Goal: Information Seeking & Learning: Learn about a topic

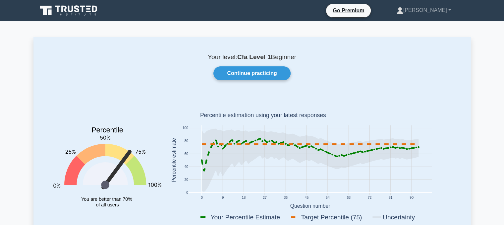
click at [238, 77] on link "Continue practicing" at bounding box center [251, 73] width 77 height 14
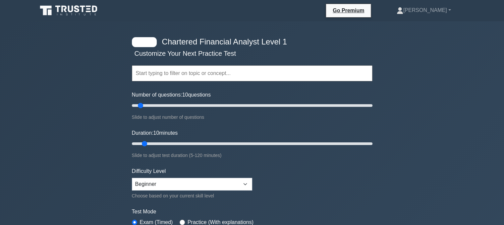
click at [240, 129] on form "Topics Quantitative Methods Economics Financial Reporting and Analysis Corporat…" at bounding box center [252, 147] width 241 height 205
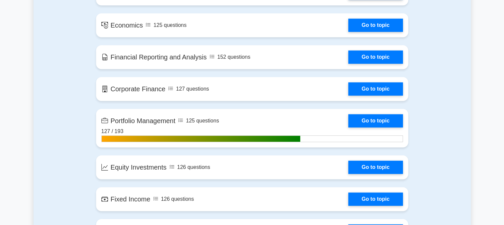
scroll to position [489, 0]
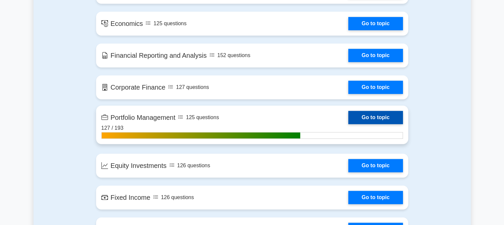
click at [383, 117] on link "Go to topic" at bounding box center [375, 117] width 54 height 13
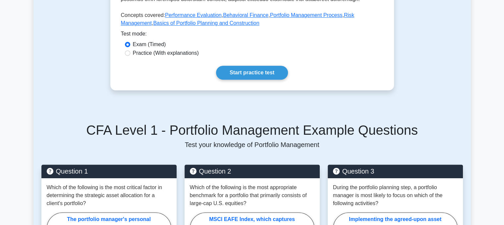
scroll to position [332, 0]
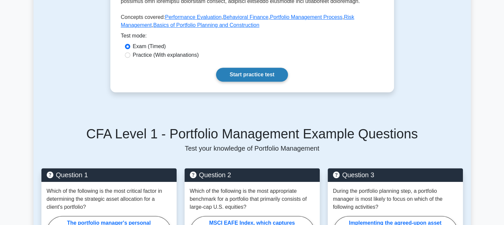
click at [251, 68] on link "Start practice test" at bounding box center [252, 75] width 72 height 14
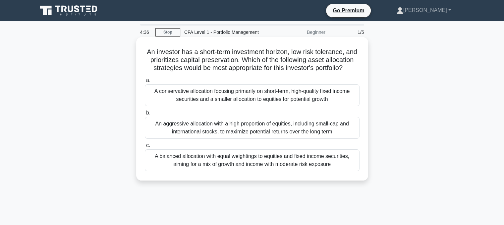
click at [179, 167] on div "A balanced allocation with equal weightings to equities and fixed income securi…" at bounding box center [252, 160] width 215 height 22
click at [145, 148] on input "c. A balanced allocation with equal weightings to equities and fixed income sec…" at bounding box center [145, 145] width 0 height 4
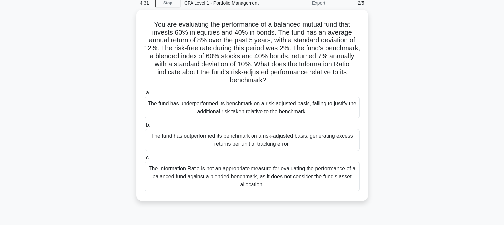
scroll to position [30, 0]
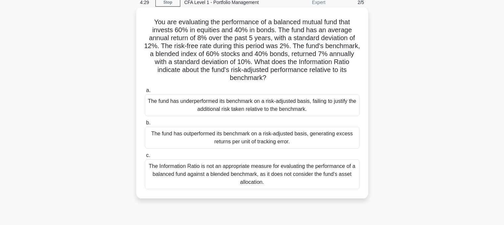
click at [208, 140] on div "The fund has outperformed its benchmark on a risk-adjusted basis, generating ex…" at bounding box center [252, 138] width 215 height 22
click at [145, 125] on input "b. The fund has outperformed its benchmark on a risk-adjusted basis, generating…" at bounding box center [145, 123] width 0 height 4
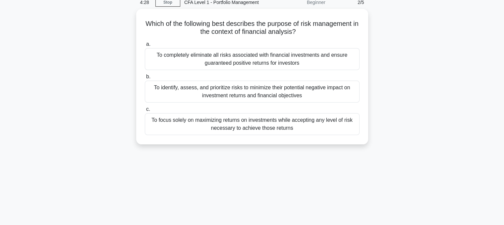
scroll to position [0, 0]
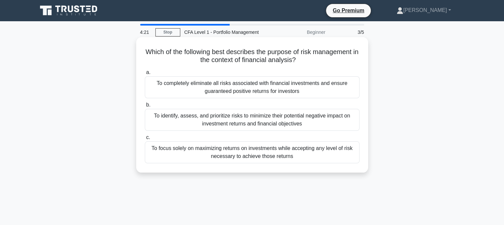
click at [213, 155] on div "To focus solely on maximizing returns on investments while accepting any level …" at bounding box center [252, 152] width 215 height 22
click at [145, 140] on input "c. To focus solely on maximizing returns on investments while accepting any lev…" at bounding box center [145, 137] width 0 height 4
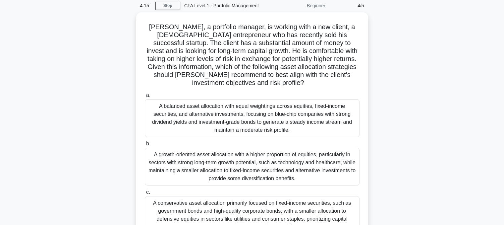
scroll to position [27, 0]
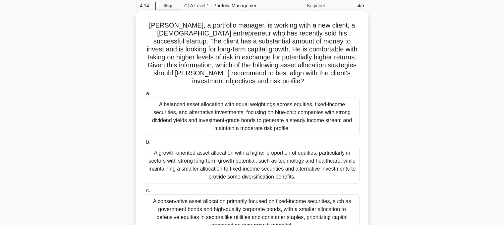
click at [223, 163] on div "A growth-oriented asset allocation with a higher proportion of equities, partic…" at bounding box center [252, 165] width 215 height 38
click at [145, 144] on input "b. A growth-oriented asset allocation with a higher proportion of equities, par…" at bounding box center [145, 142] width 0 height 4
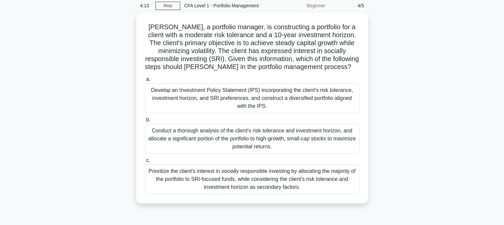
scroll to position [0, 0]
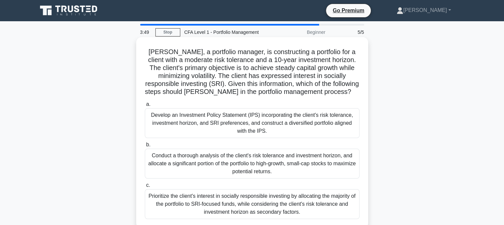
click at [218, 128] on div "Develop an Investment Policy Statement (IPS) incorporating the client's risk to…" at bounding box center [252, 123] width 215 height 30
click at [145, 106] on input "a. Develop an Investment Policy Statement (IPS) incorporating the client's risk…" at bounding box center [145, 104] width 0 height 4
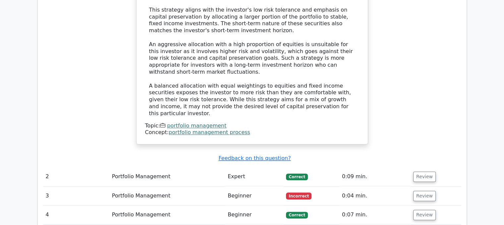
scroll to position [743, 0]
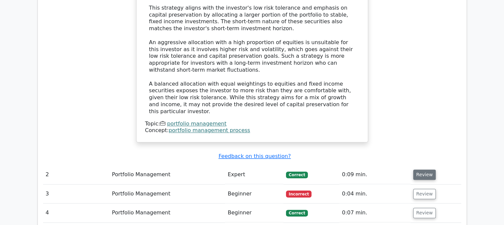
click at [421, 169] on button "Review" at bounding box center [424, 174] width 23 height 10
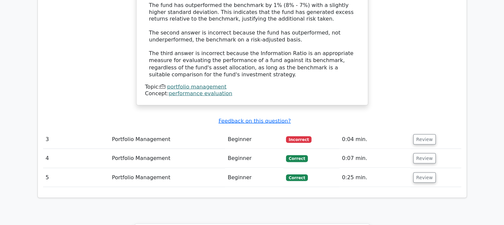
scroll to position [1197, 0]
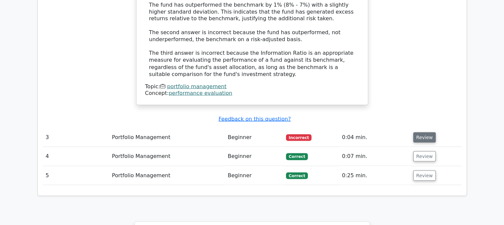
click at [418, 132] on button "Review" at bounding box center [424, 137] width 23 height 10
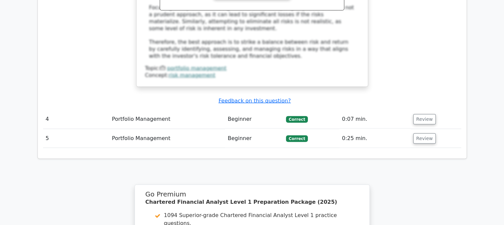
scroll to position [1543, 0]
click at [417, 114] on button "Review" at bounding box center [424, 119] width 23 height 10
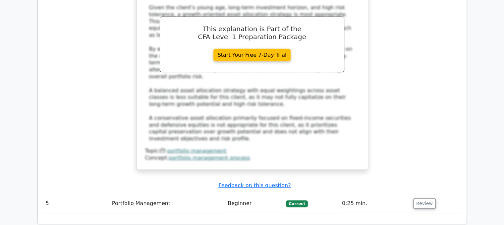
scroll to position [1914, 0]
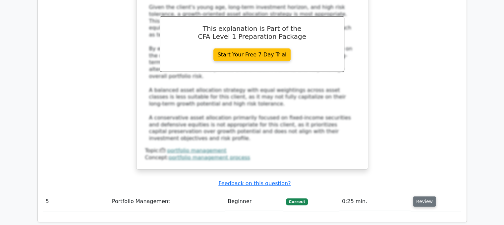
click at [416, 196] on button "Review" at bounding box center [424, 201] width 23 height 10
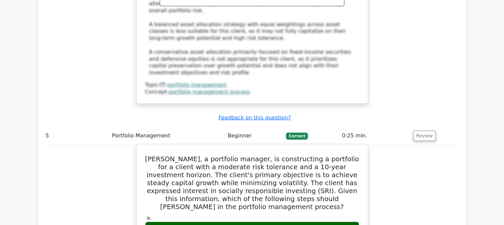
scroll to position [1980, 0]
